Goal: Entertainment & Leisure: Consume media (video, audio)

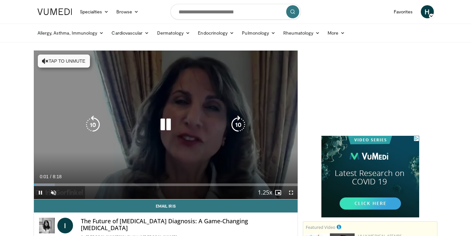
click at [166, 123] on icon "Video Player" at bounding box center [165, 124] width 18 height 18
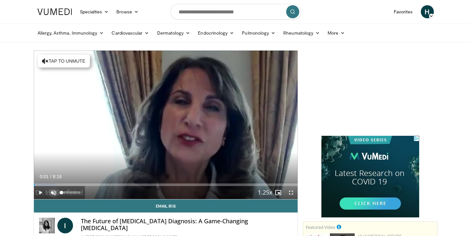
click at [53, 191] on span "Video Player" at bounding box center [53, 192] width 13 height 13
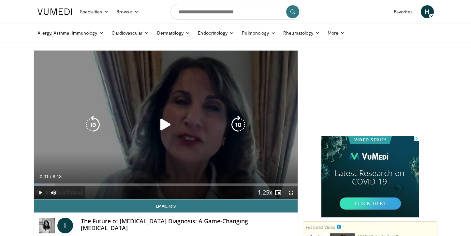
click at [163, 127] on icon "Video Player" at bounding box center [165, 124] width 18 height 18
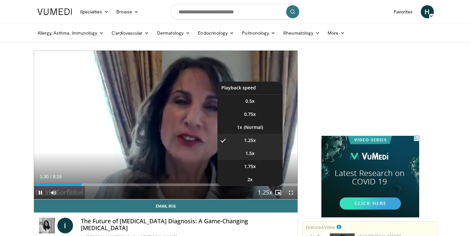
click at [258, 157] on li "1.5x" at bounding box center [249, 153] width 65 height 13
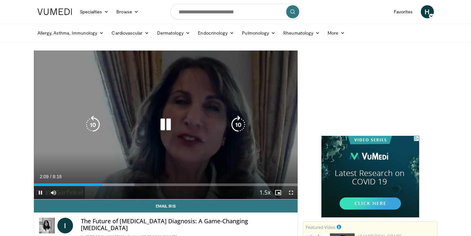
click at [88, 125] on icon "Video Player" at bounding box center [93, 124] width 18 height 18
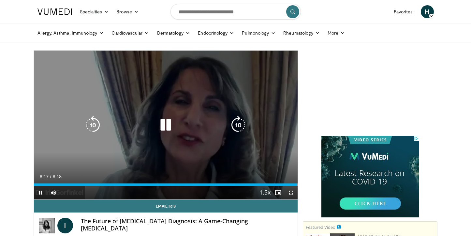
click at [172, 126] on icon "Video Player" at bounding box center [165, 125] width 18 height 18
